Goal: Navigation & Orientation: Find specific page/section

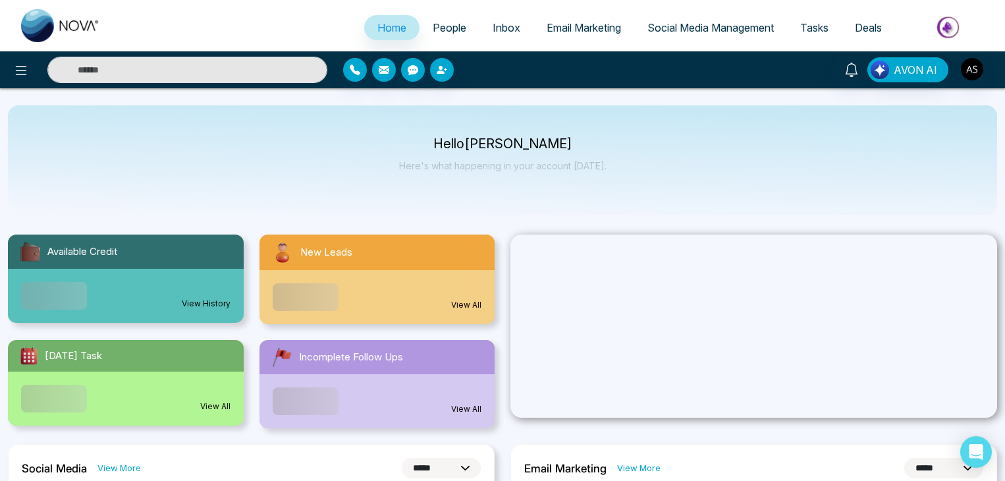
select select "*"
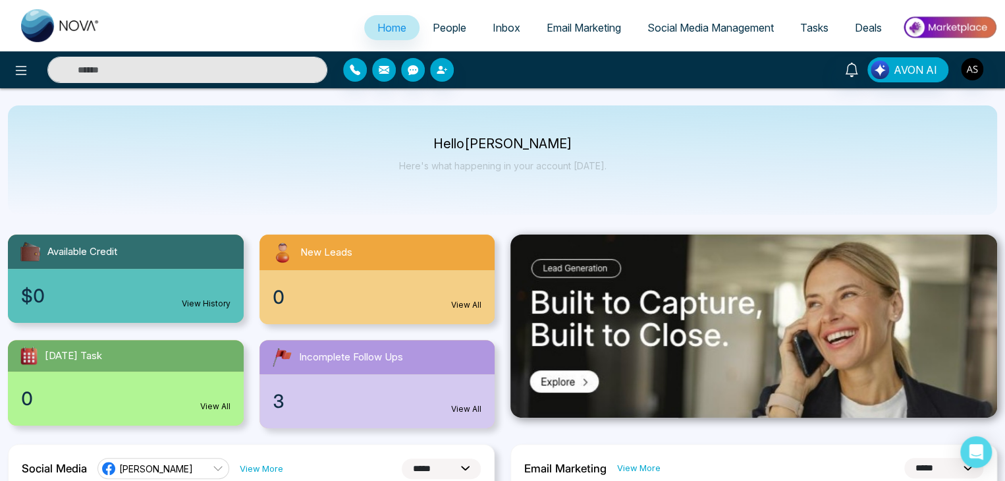
click at [452, 22] on span "People" at bounding box center [450, 27] width 34 height 13
